Goal: Transaction & Acquisition: Purchase product/service

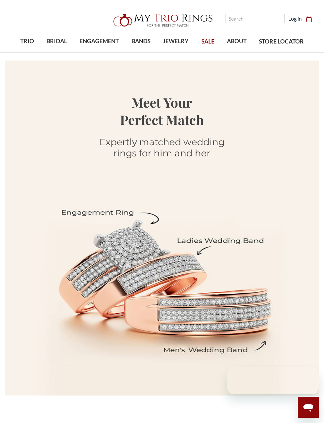
click at [212, 52] on link "SALE" at bounding box center [208, 41] width 26 height 21
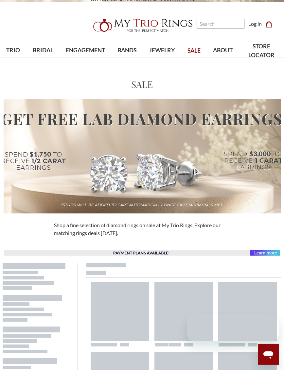
click at [218, 26] on input "Search" at bounding box center [220, 23] width 48 height 9
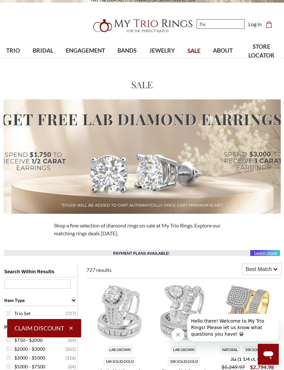
type input "fle"
click at [100, 87] on img "; Total Products 4" at bounding box center [101, 104] width 48 height 48
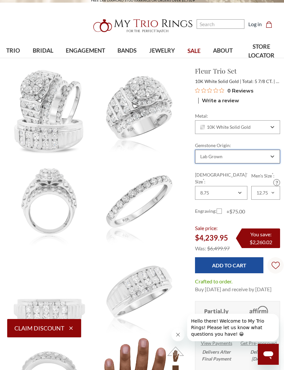
click at [268, 157] on div "Lab Grown" at bounding box center [234, 156] width 70 height 5
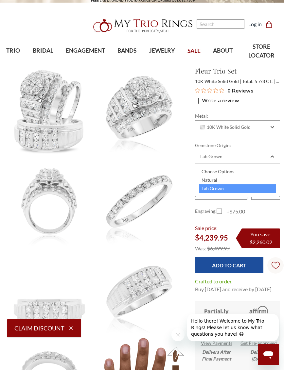
click at [224, 179] on div "Natural" at bounding box center [237, 180] width 77 height 9
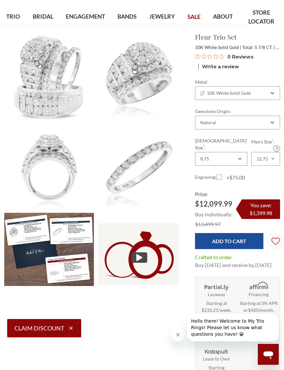
scroll to position [40, 0]
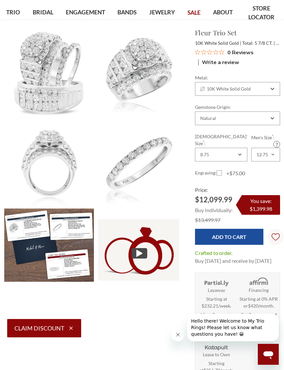
click at [231, 229] on input "Add to Cart" at bounding box center [229, 237] width 68 height 16
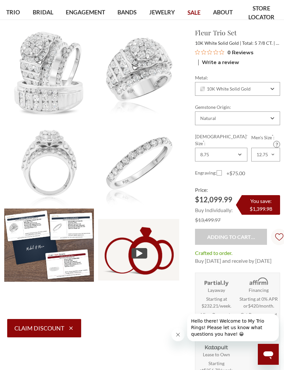
type input "Add to Cart"
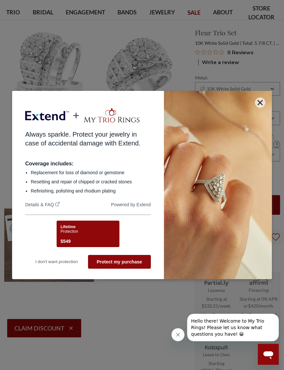
scroll to position [0, 0]
click at [136, 269] on button "Protect my purchase" at bounding box center [119, 262] width 63 height 14
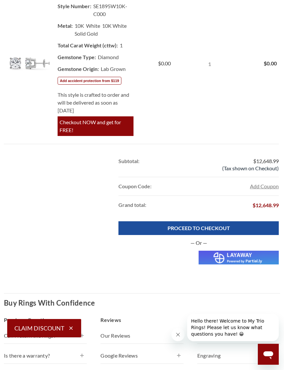
scroll to position [417, 0]
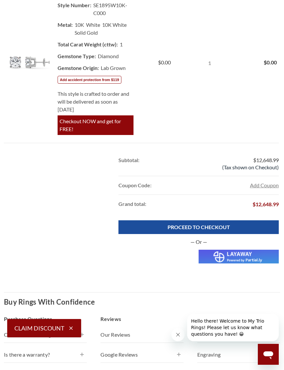
click at [229, 250] on img at bounding box center [238, 257] width 80 height 14
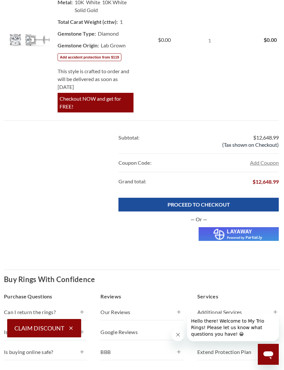
scroll to position [439, 0]
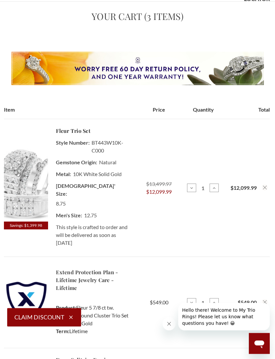
scroll to position [83, 0]
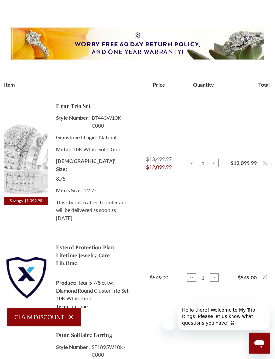
click at [32, 157] on img at bounding box center [26, 158] width 44 height 75
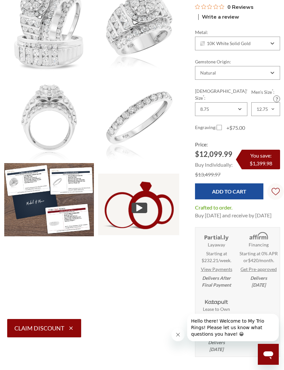
scroll to position [86, 0]
click at [218, 124] on label "+$75.00" at bounding box center [230, 128] width 28 height 8
click at [219, 129] on input "+$75.00" at bounding box center [219, 129] width 0 height 0
checkbox input "true"
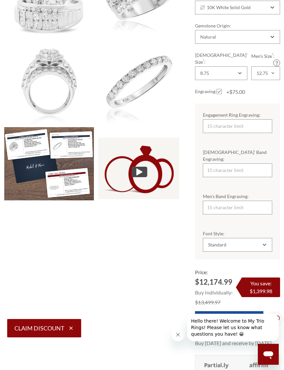
scroll to position [122, 0]
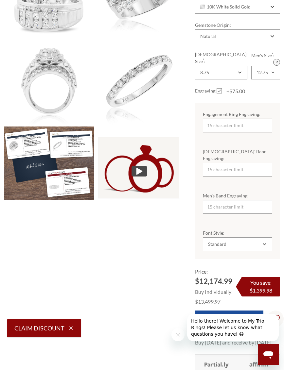
click at [242, 119] on input "Engagement Ring Engraving:" at bounding box center [237, 126] width 69 height 14
type input "Always"
click at [240, 163] on input "[DEMOGRAPHIC_DATA]’ Band Engraving:" at bounding box center [237, 170] width 69 height 14
type input "And"
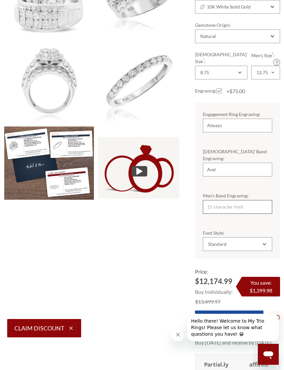
click at [238, 200] on input "Men’s Band Engraving:" at bounding box center [237, 207] width 69 height 14
type input "Forever"
click at [261, 242] on div "Standard" at bounding box center [234, 244] width 54 height 5
click at [219, 263] on div "Cursive" at bounding box center [237, 263] width 61 height 9
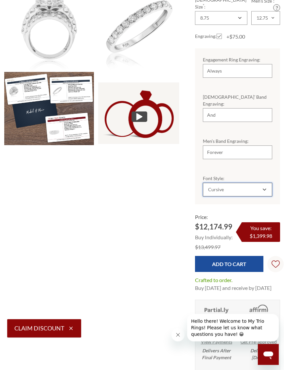
scroll to position [179, 0]
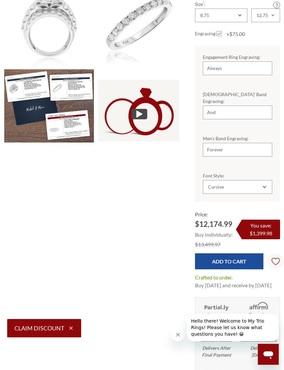
click at [240, 253] on input "Add to Cart" at bounding box center [229, 261] width 68 height 16
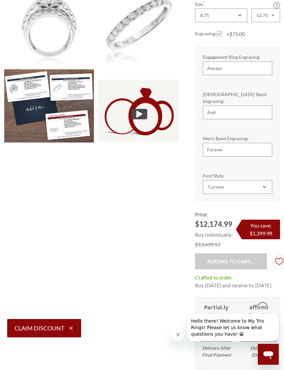
type input "Add to Cart"
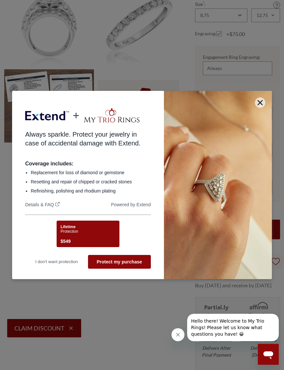
scroll to position [0, 0]
click at [131, 269] on button "Protect my purchase" at bounding box center [119, 262] width 63 height 14
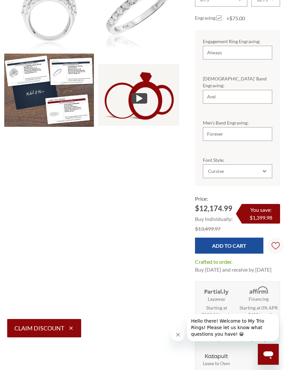
scroll to position [229, 0]
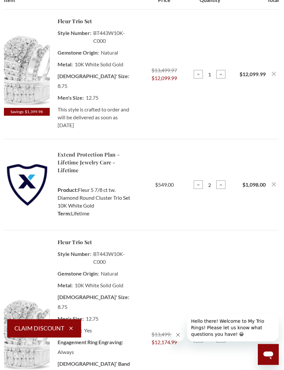
scroll to position [168, 0]
click at [197, 182] on icon at bounding box center [198, 184] width 5 height 5
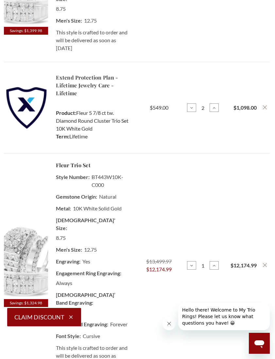
click at [264, 263] on icon "Remove Fleur 5 7/8 ct tw. Diamond Round Cluster Trio Set 10K White Gold from ca…" at bounding box center [265, 265] width 4 height 4
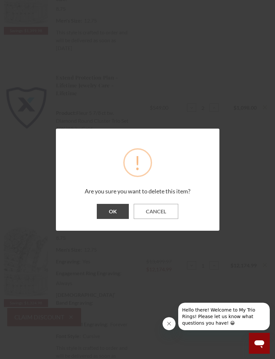
click at [159, 219] on button "Cancel" at bounding box center [156, 211] width 44 height 15
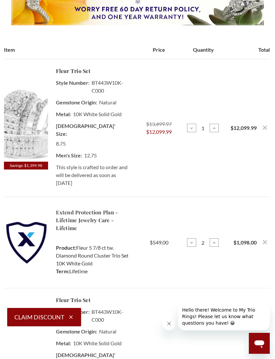
scroll to position [118, 0]
click at [264, 126] on icon "Remove Fleur 5 7/8 ct tw. Diamond Round Cluster Trio Set 10K White Gold from ca…" at bounding box center [265, 128] width 4 height 4
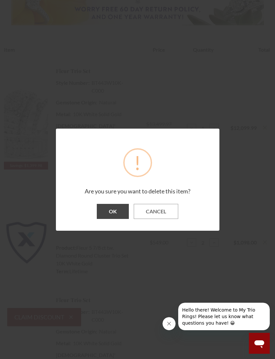
click at [118, 213] on button "OK" at bounding box center [113, 211] width 32 height 15
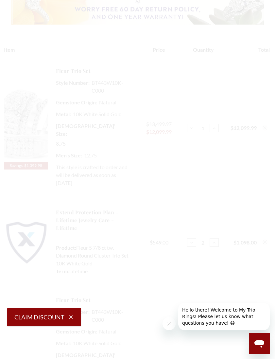
scroll to position [0, 0]
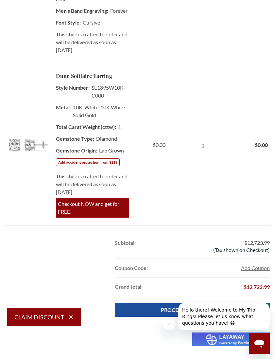
scroll to position [429, 0]
click at [25, 113] on img at bounding box center [26, 144] width 44 height 75
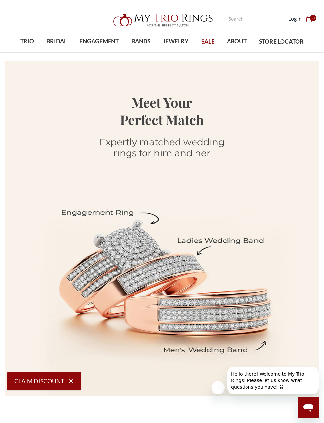
click at [244, 15] on input "Search" at bounding box center [255, 18] width 59 height 9
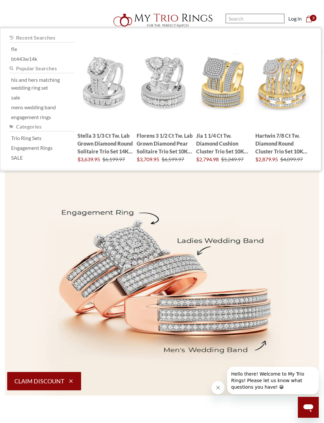
scroll to position [7, 0]
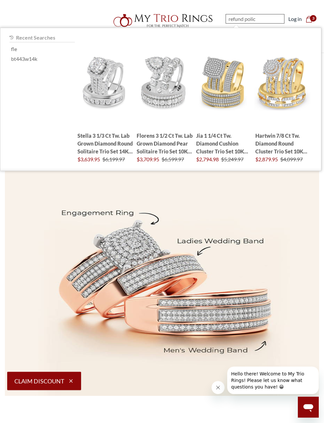
type input "refund policy"
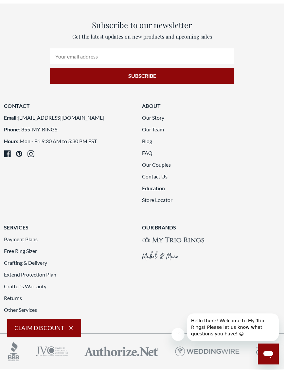
scroll to position [263, 0]
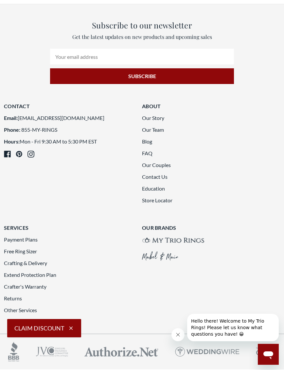
click at [12, 298] on link "Returns" at bounding box center [13, 298] width 18 height 6
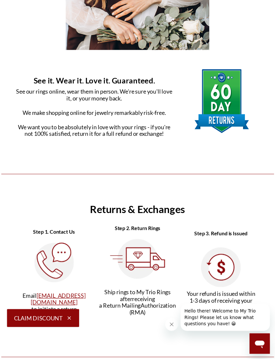
scroll to position [261, 0]
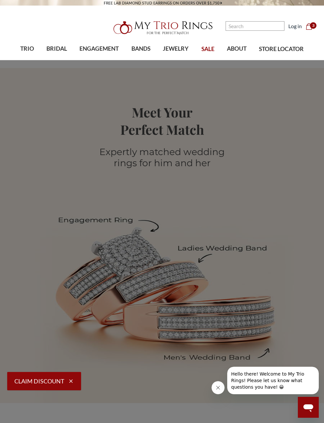
click at [141, 50] on span "BANDS" at bounding box center [140, 48] width 19 height 9
click at [40, 214] on span "[DEMOGRAPHIC_DATA] Band SALE" at bounding box center [51, 218] width 91 height 8
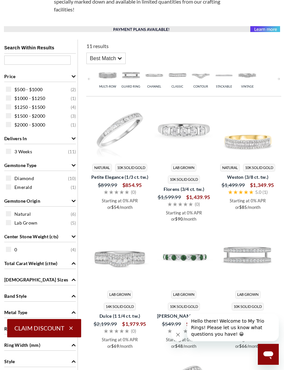
click at [70, 196] on div "Gemstone Origin" at bounding box center [40, 200] width 72 height 12
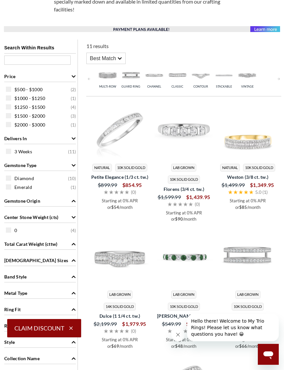
scroll to position [234, 0]
click at [72, 197] on span "Gemstone Origin" at bounding box center [73, 200] width 5 height 7
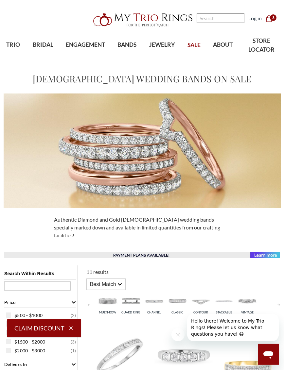
scroll to position [0, 0]
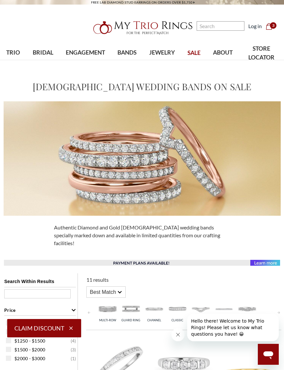
click at [194, 53] on span "SALE" at bounding box center [193, 53] width 13 height 9
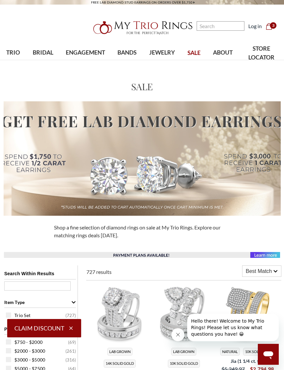
click at [164, 57] on span "JEWELRY" at bounding box center [162, 52] width 26 height 9
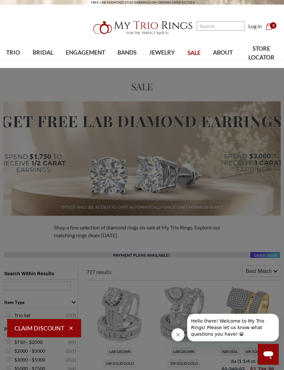
click at [246, 178] on span "Jewelry SALE" at bounding box center [243, 179] width 41 height 8
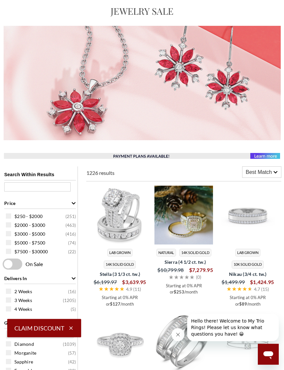
scroll to position [83, 0]
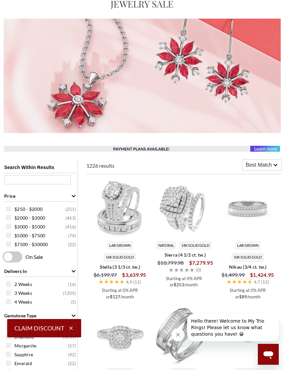
click at [194, 226] on img at bounding box center [183, 208] width 59 height 59
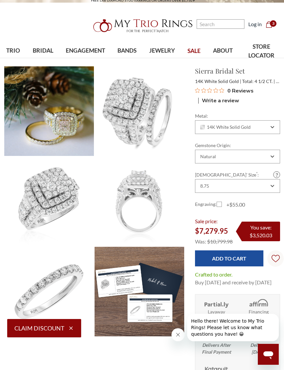
click at [25, 146] on span "Bridal Set" at bounding box center [22, 145] width 29 height 13
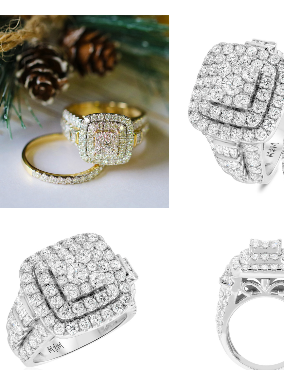
scroll to position [1, 0]
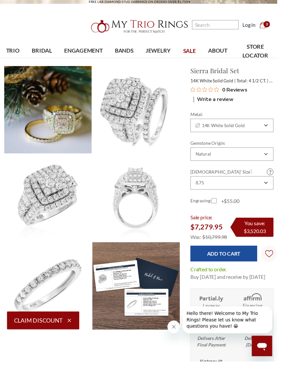
click at [63, 138] on img at bounding box center [49, 113] width 90 height 90
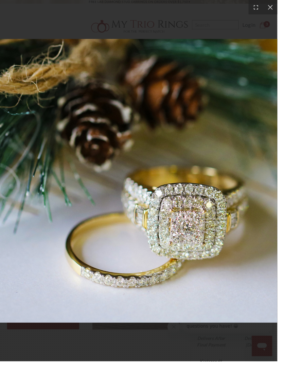
click at [277, 9] on icon at bounding box center [276, 7] width 5 height 5
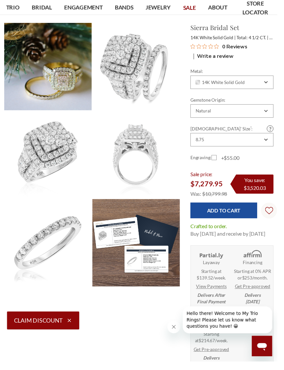
scroll to position [0, 0]
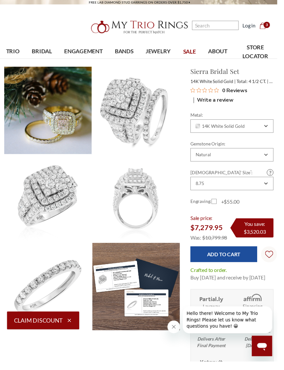
click at [187, 56] on link "SALE" at bounding box center [194, 53] width 26 height 21
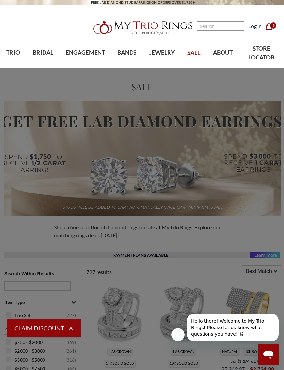
click at [9, 56] on span "TRIO" at bounding box center [13, 52] width 14 height 9
click at [43, 170] on span "Morganite" at bounding box center [49, 167] width 50 height 8
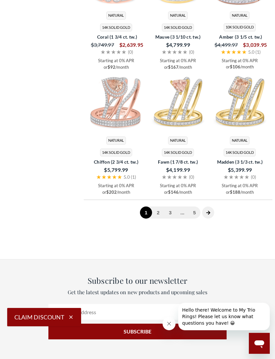
scroll to position [1726, 0]
click at [160, 206] on link "2" at bounding box center [158, 212] width 12 height 12
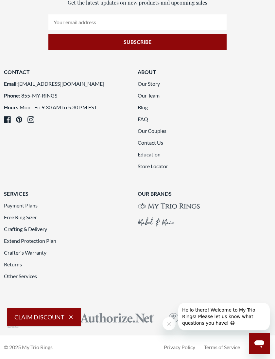
scroll to position [1745, 0]
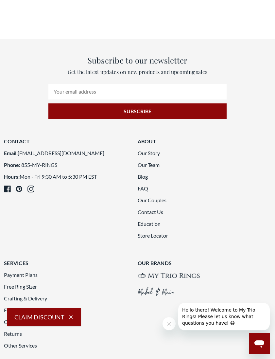
scroll to position [1666, 0]
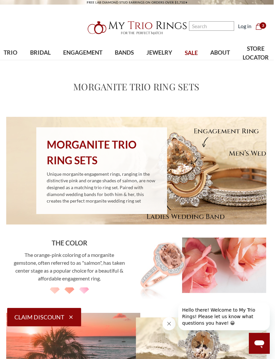
scroll to position [0, 7]
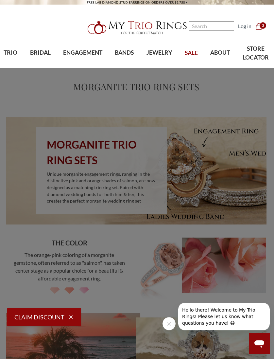
click at [6, 55] on span "TRIO" at bounding box center [11, 52] width 14 height 9
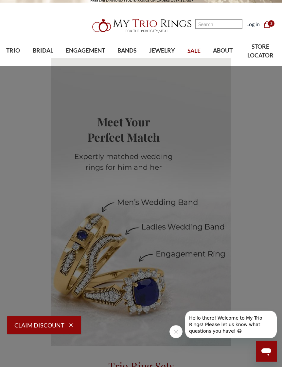
click at [14, 52] on span "TRIO" at bounding box center [13, 50] width 14 height 9
click at [57, 101] on link "Natural Diamonds" at bounding box center [39, 97] width 67 height 13
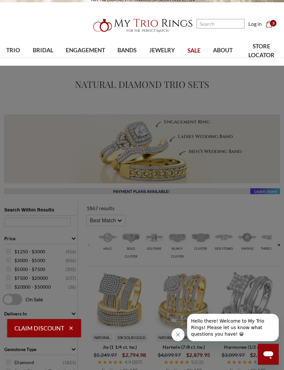
click at [117, 180] on span "Customize Trio Sets" at bounding box center [96, 179] width 45 height 8
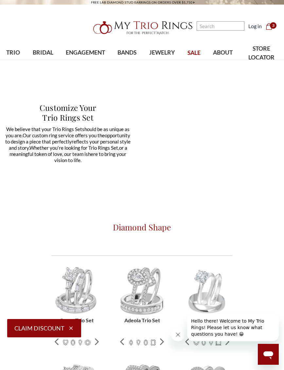
click at [18, 51] on span "TRIO" at bounding box center [13, 52] width 14 height 9
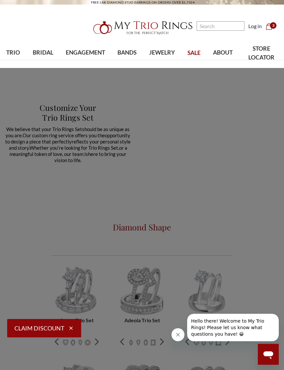
click at [163, 54] on span "JEWELRY" at bounding box center [162, 52] width 26 height 9
click at [185, 151] on span "View All Matching Sets" at bounding box center [189, 153] width 41 height 16
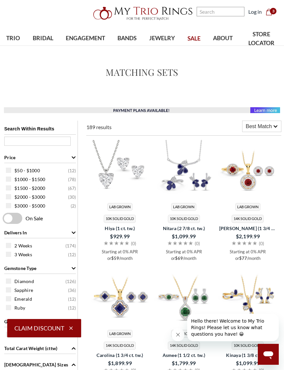
scroll to position [16, 0]
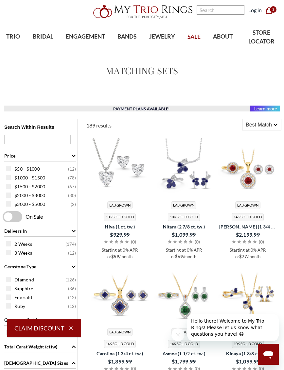
click at [169, 12] on img at bounding box center [142, 11] width 105 height 21
click at [169, 11] on img at bounding box center [142, 11] width 105 height 21
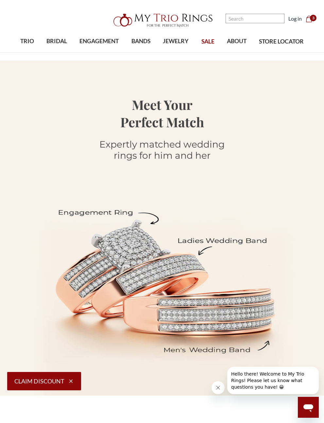
click at [295, 22] on use "cart.cart_preview" at bounding box center [309, 19] width 6 height 7
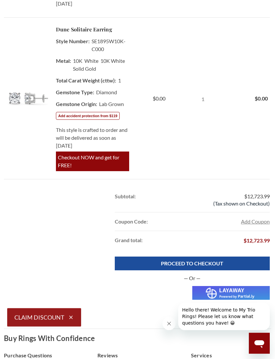
scroll to position [485, 0]
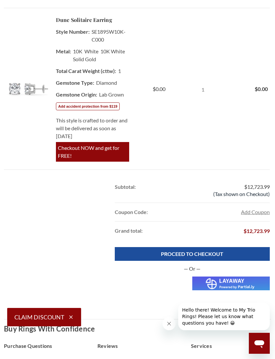
click at [209, 276] on img at bounding box center [230, 283] width 77 height 14
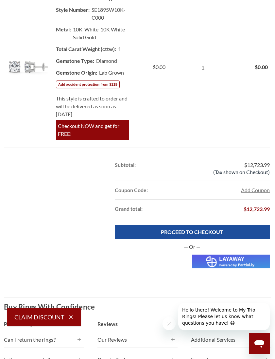
scroll to position [507, 0]
